Goal: Check status

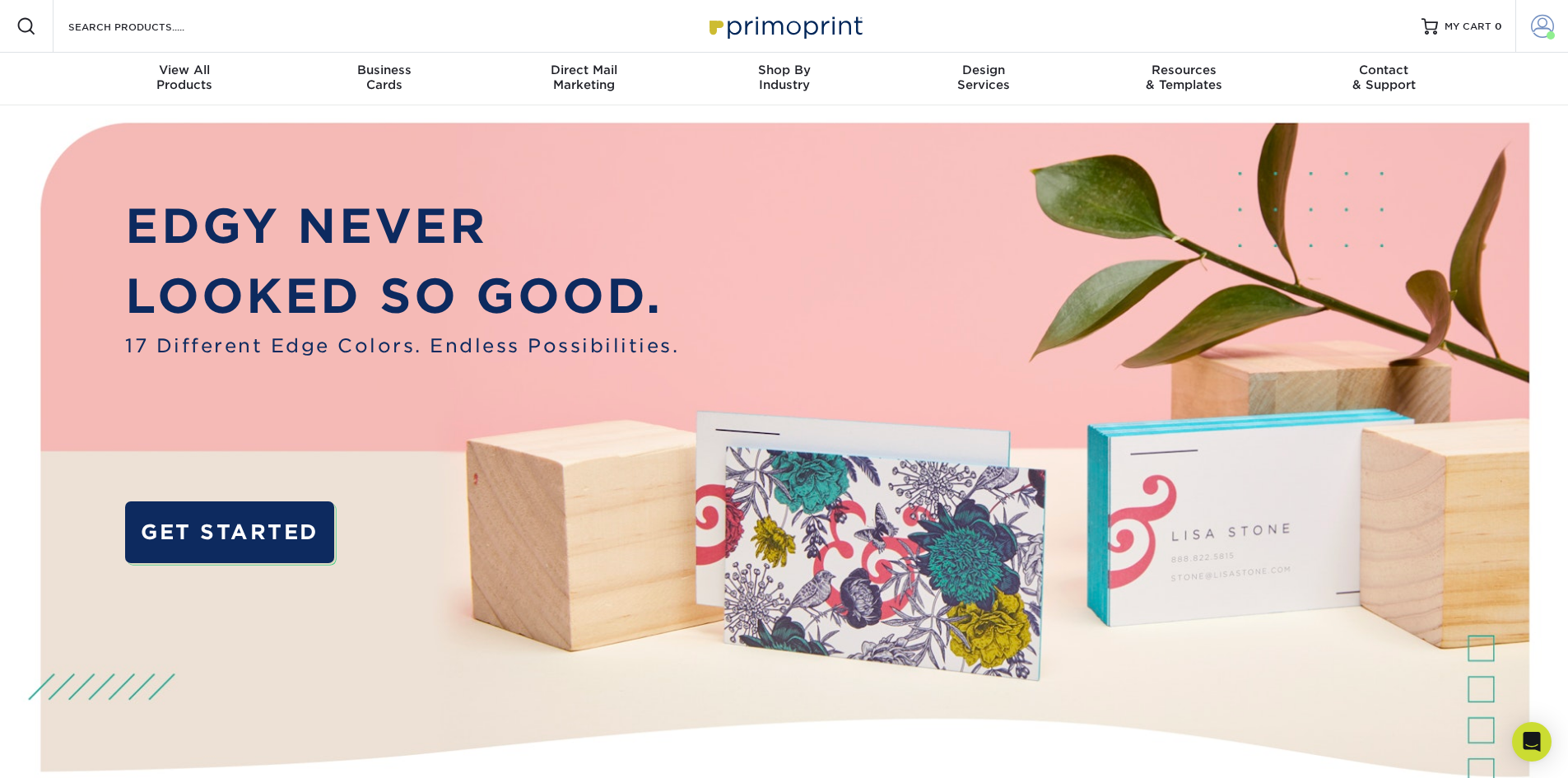
click at [1540, 26] on span at bounding box center [1543, 26] width 23 height 23
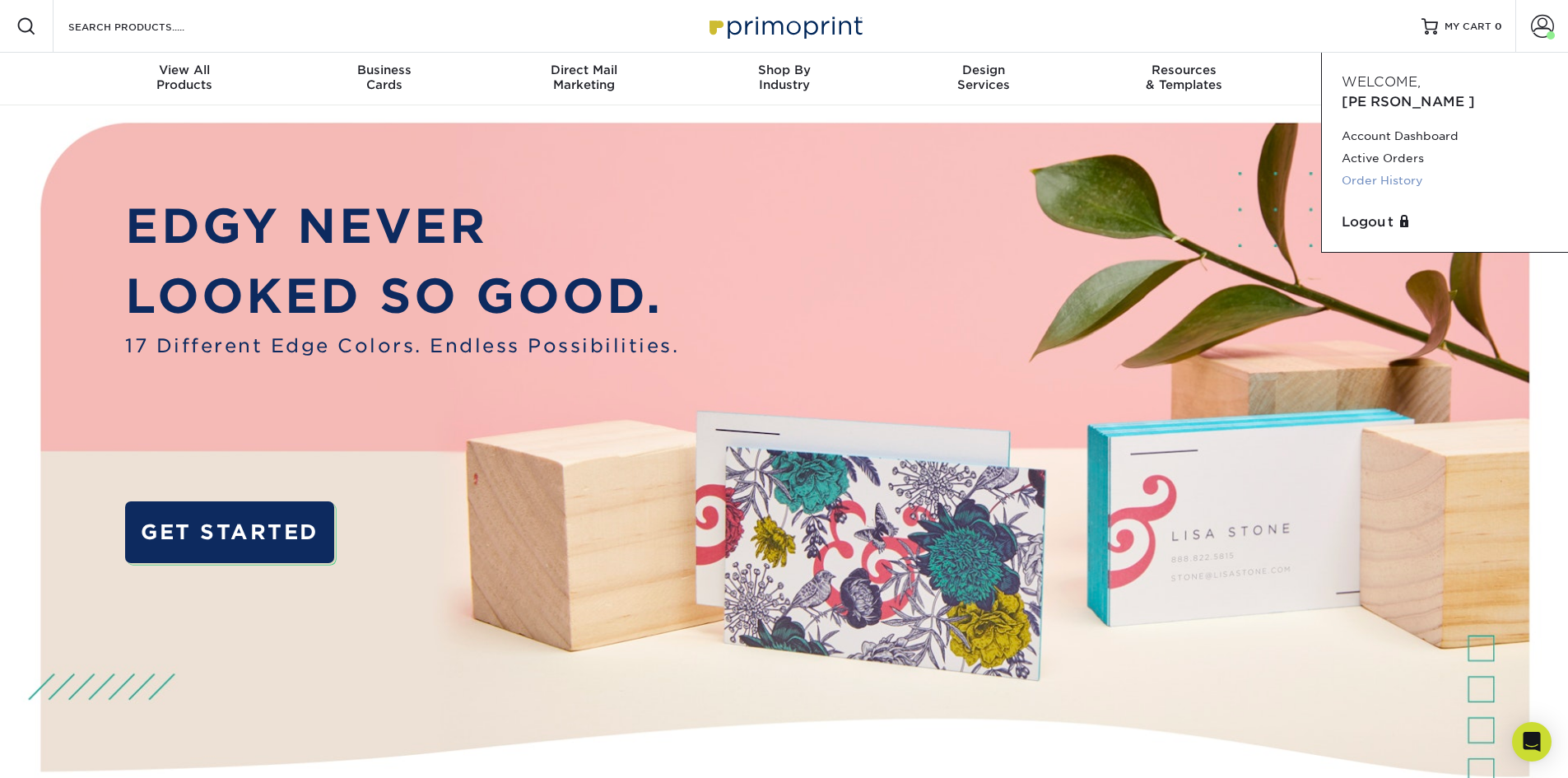
click at [1416, 169] on link "Order History" at bounding box center [1445, 180] width 207 height 22
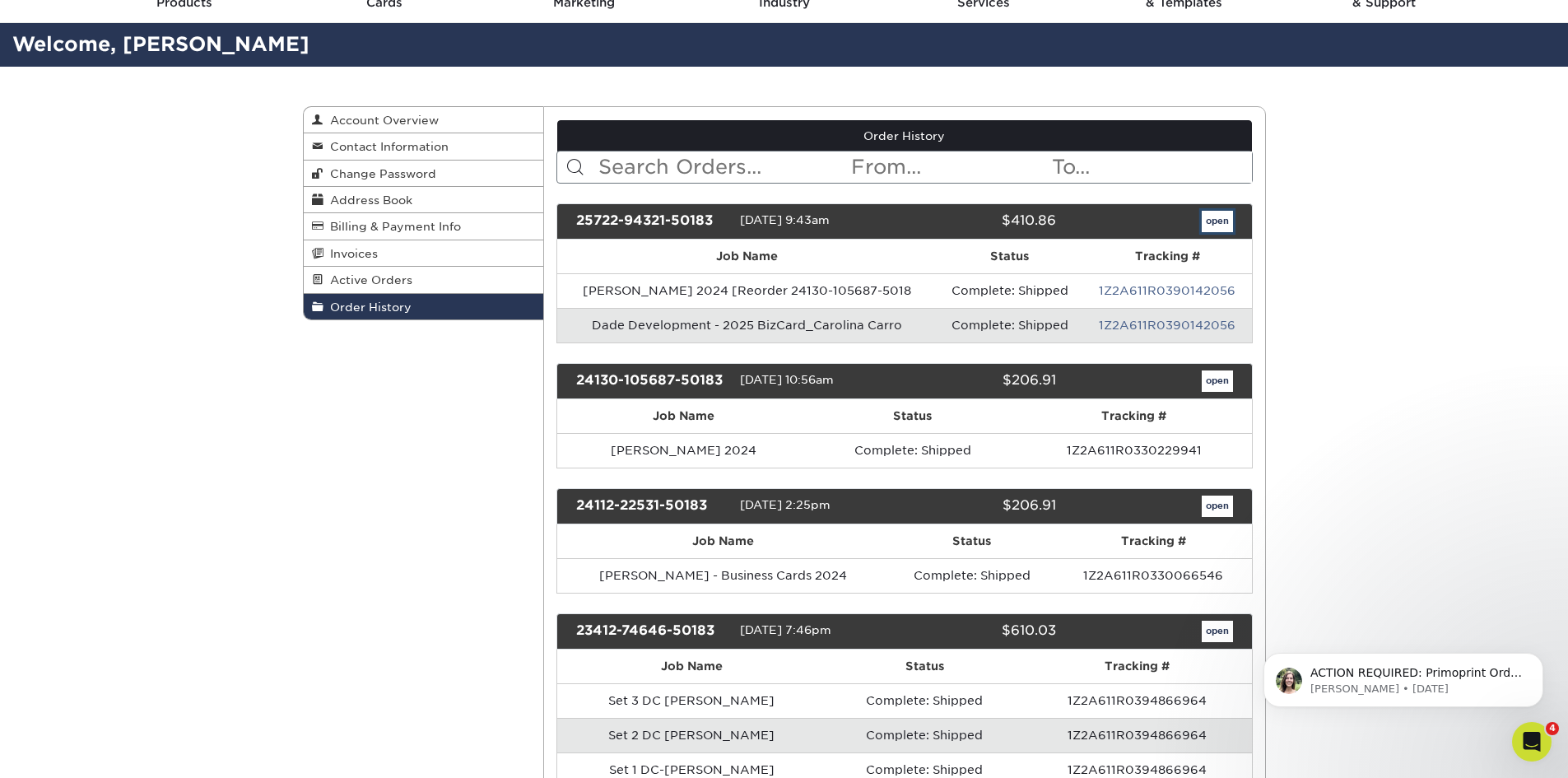
click at [1226, 221] on link "open" at bounding box center [1218, 221] width 32 height 21
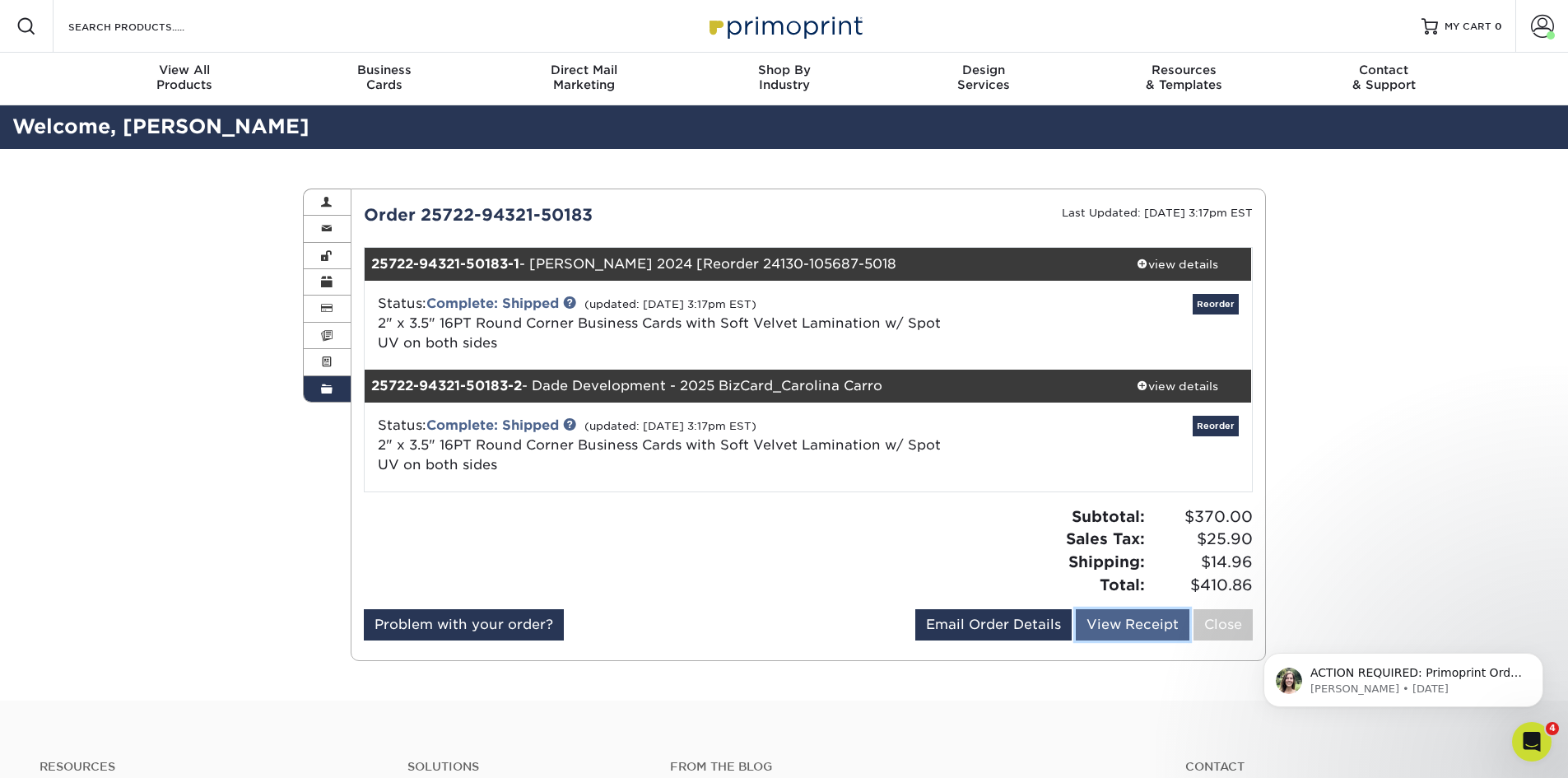
click at [1135, 621] on link "View Receipt" at bounding box center [1133, 624] width 114 height 32
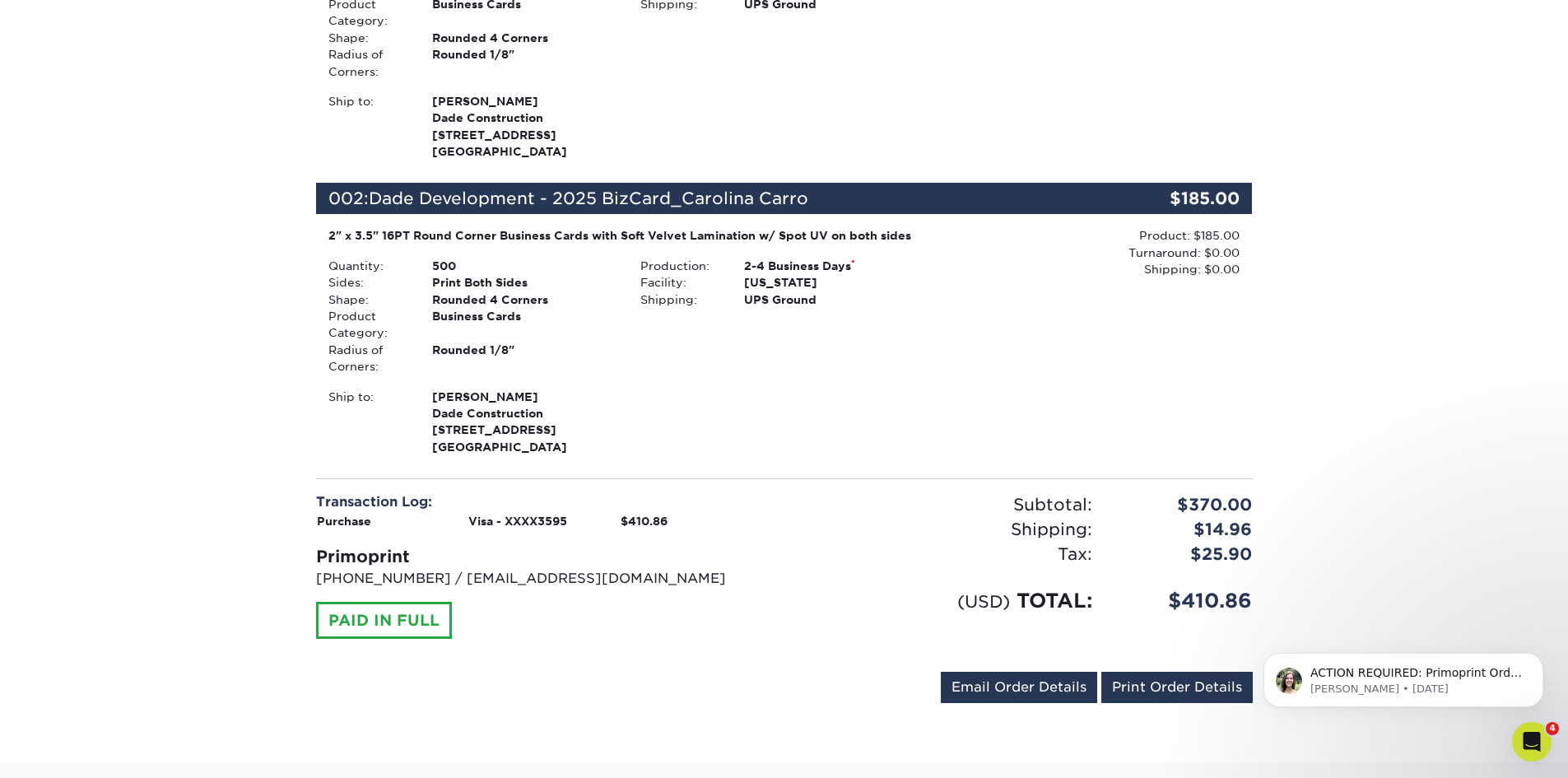
scroll to position [329, 0]
